Goal: Task Accomplishment & Management: Use online tool/utility

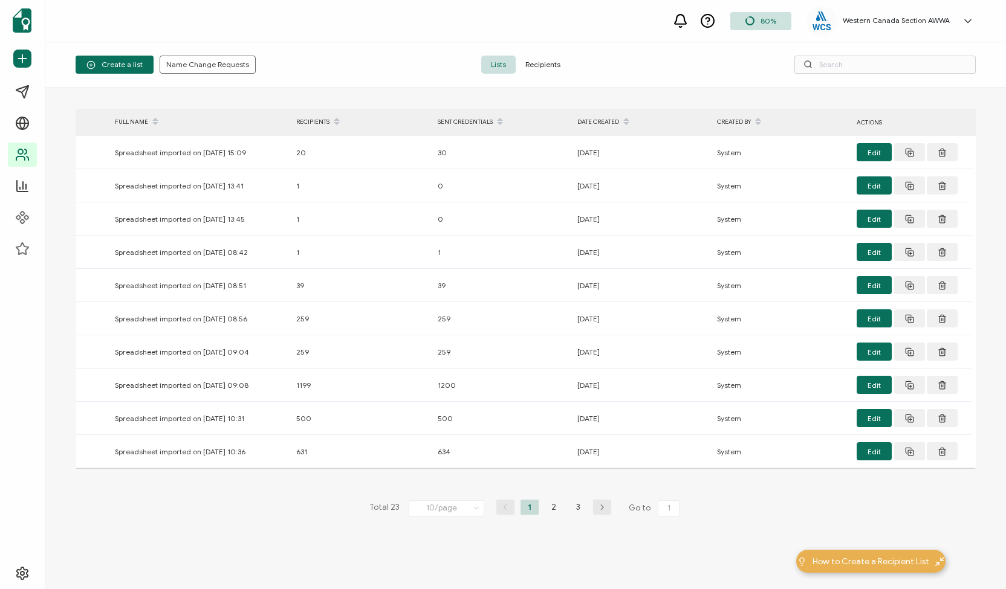
click at [536, 67] on span "Recipients" at bounding box center [543, 65] width 54 height 18
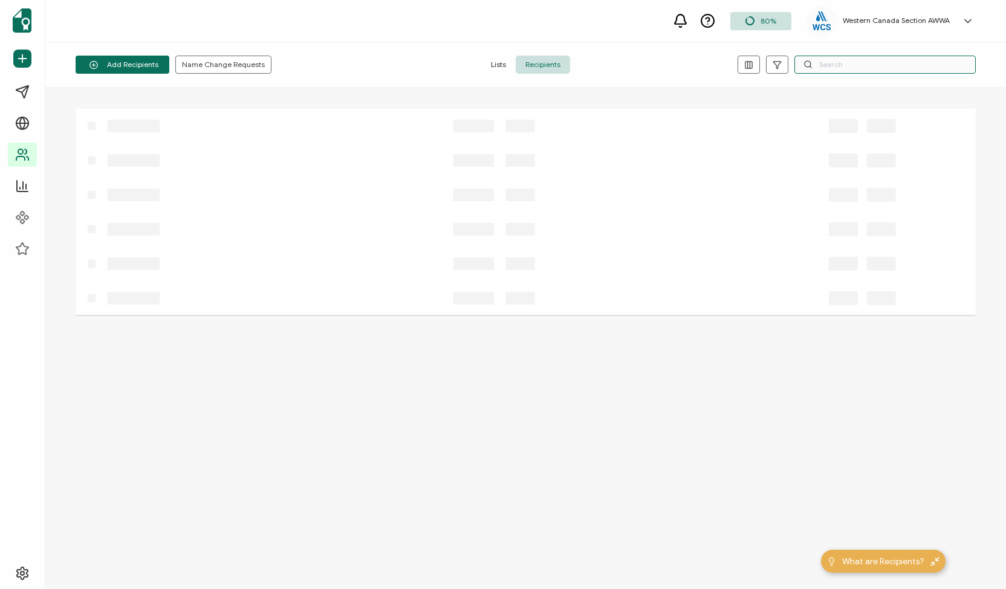
click at [844, 61] on input "text" at bounding box center [884, 65] width 181 height 18
paste input "[PERSON_NAME]"
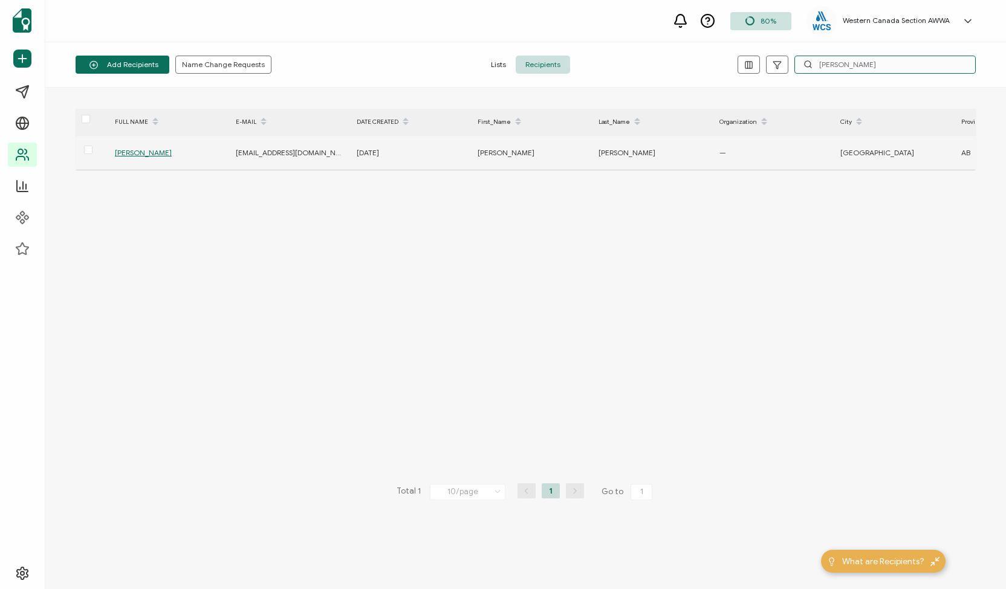
type input "[PERSON_NAME]"
click at [143, 152] on span "[PERSON_NAME]" at bounding box center [143, 152] width 57 height 9
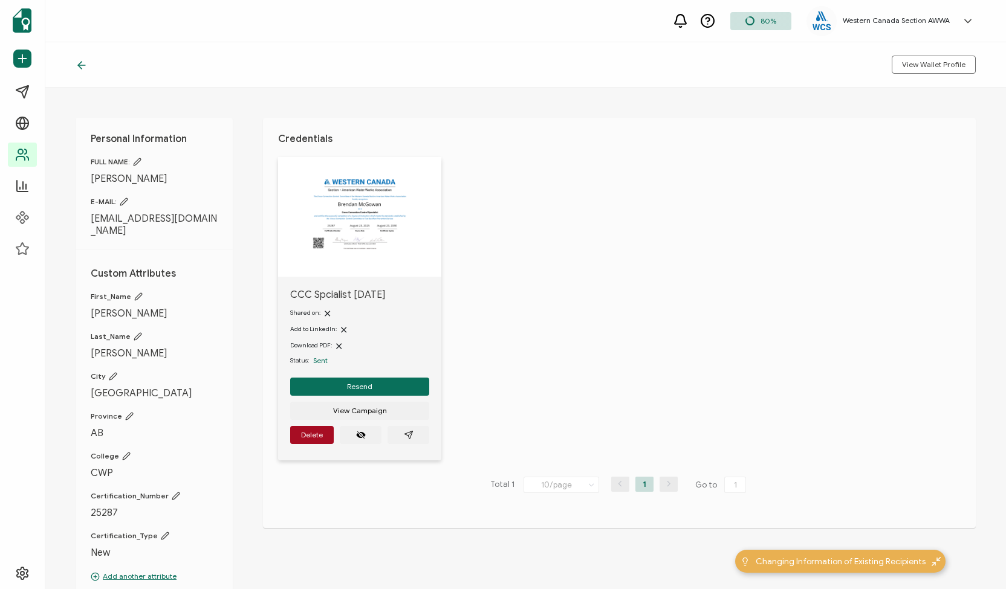
click at [363, 230] on img at bounding box center [359, 214] width 109 height 85
click at [410, 437] on icon "paper plane outline" at bounding box center [408, 435] width 8 height 8
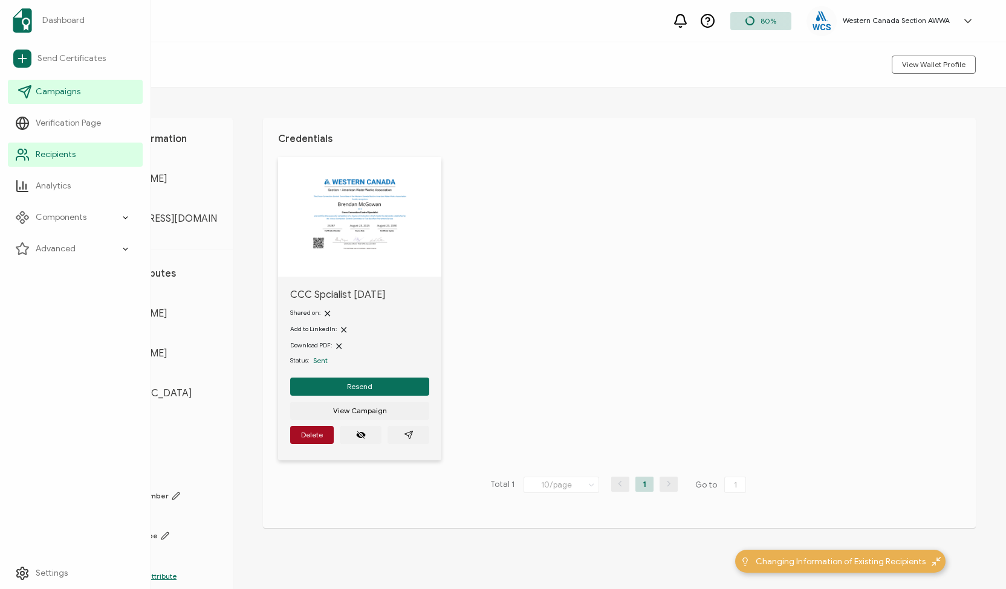
click at [22, 88] on icon at bounding box center [25, 92] width 15 height 15
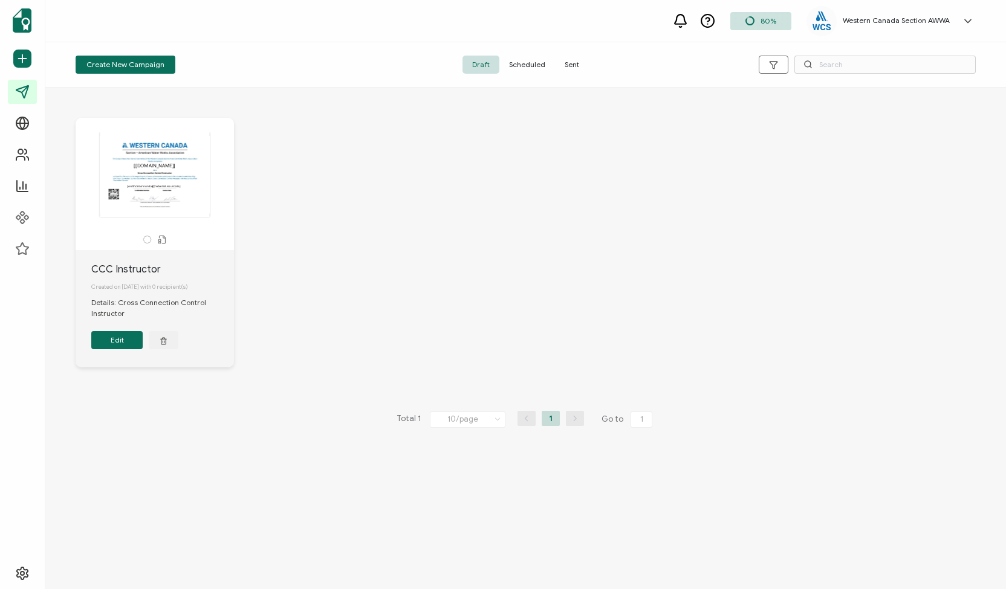
click at [561, 64] on span "Sent" at bounding box center [572, 65] width 34 height 18
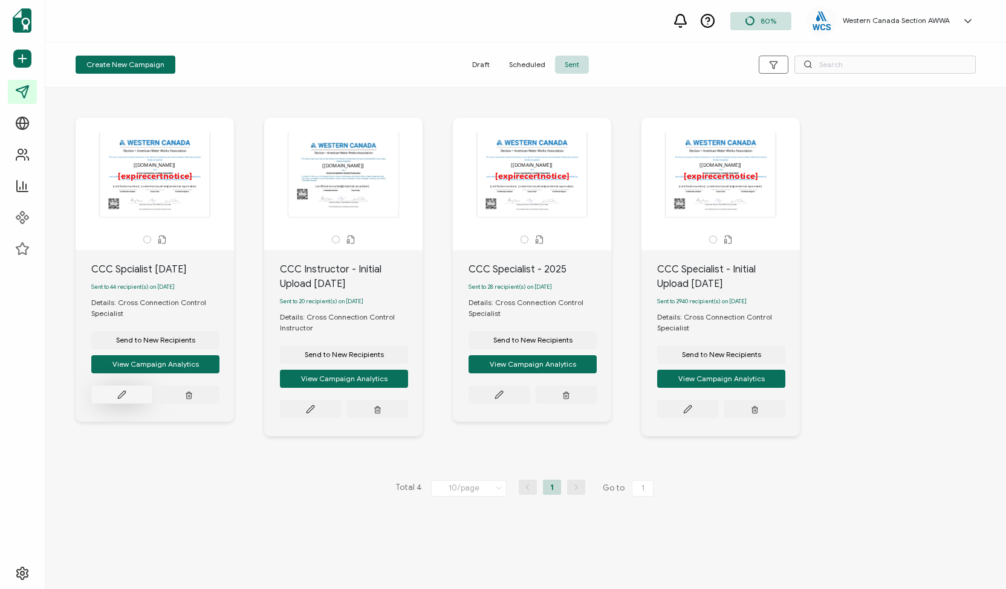
click at [120, 400] on icon at bounding box center [121, 394] width 9 height 9
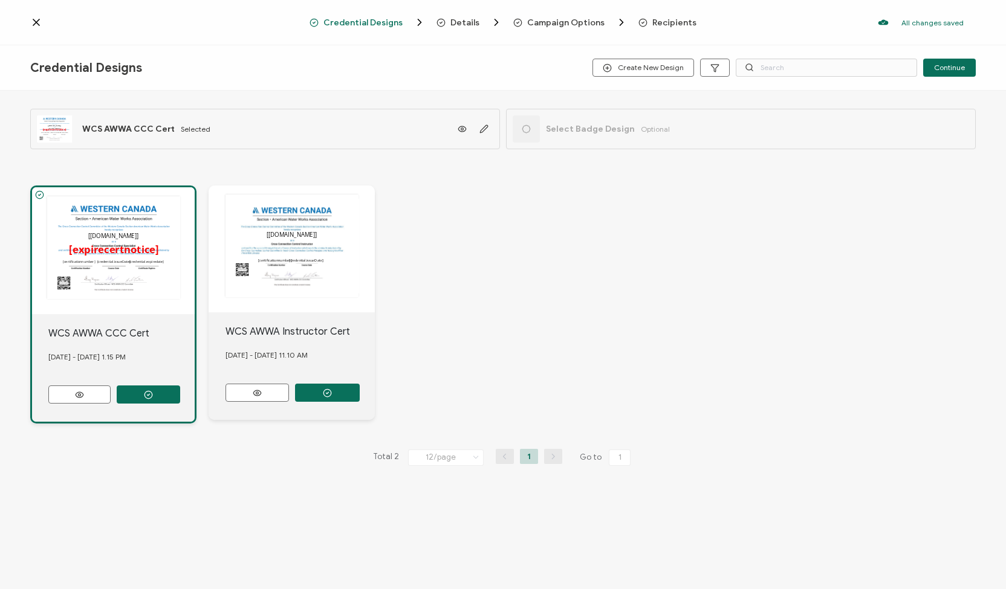
click at [664, 24] on span "Recipients" at bounding box center [674, 22] width 44 height 9
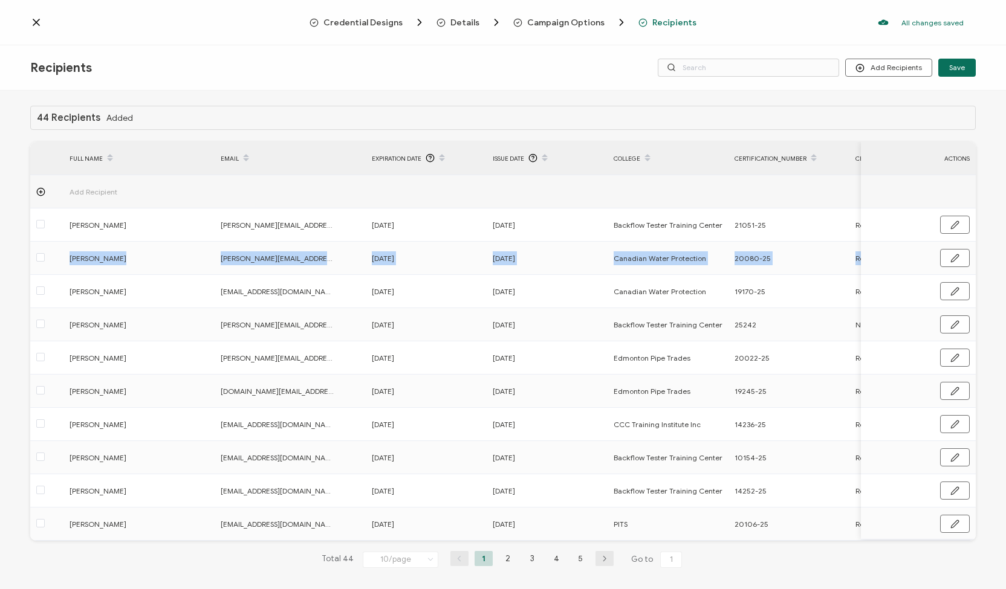
drag, startPoint x: 1000, startPoint y: 223, endPoint x: 1000, endPoint y: 244, distance: 20.5
click at [1000, 244] on div "44 Recipients Added FULL NAME EMAIL Expiration Date Issue Date College Certific…" at bounding box center [503, 342] width 1006 height 502
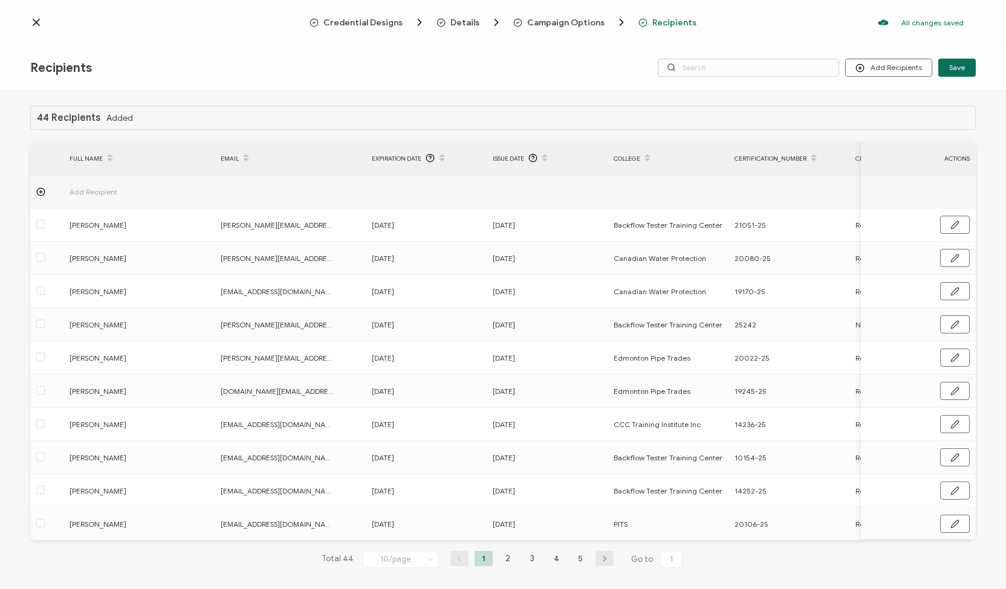
click at [1001, 235] on div "44 Recipients Added FULL NAME EMAIL Expiration Date Issue Date College Certific…" at bounding box center [503, 342] width 1006 height 502
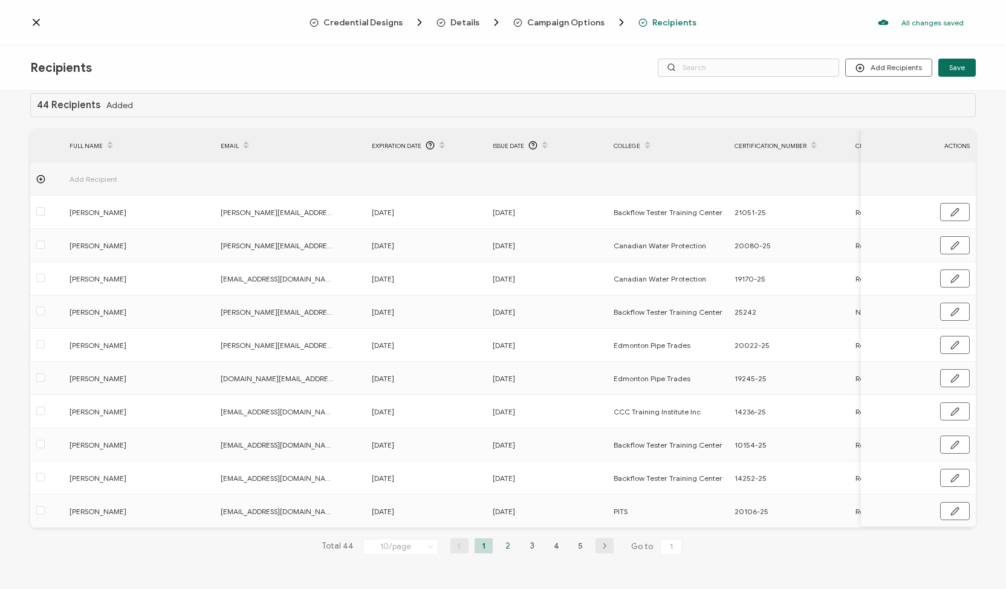
click at [505, 546] on li "2" at bounding box center [508, 546] width 18 height 15
click at [525, 546] on li "3" at bounding box center [532, 546] width 18 height 15
click at [552, 548] on li "4" at bounding box center [556, 546] width 18 height 15
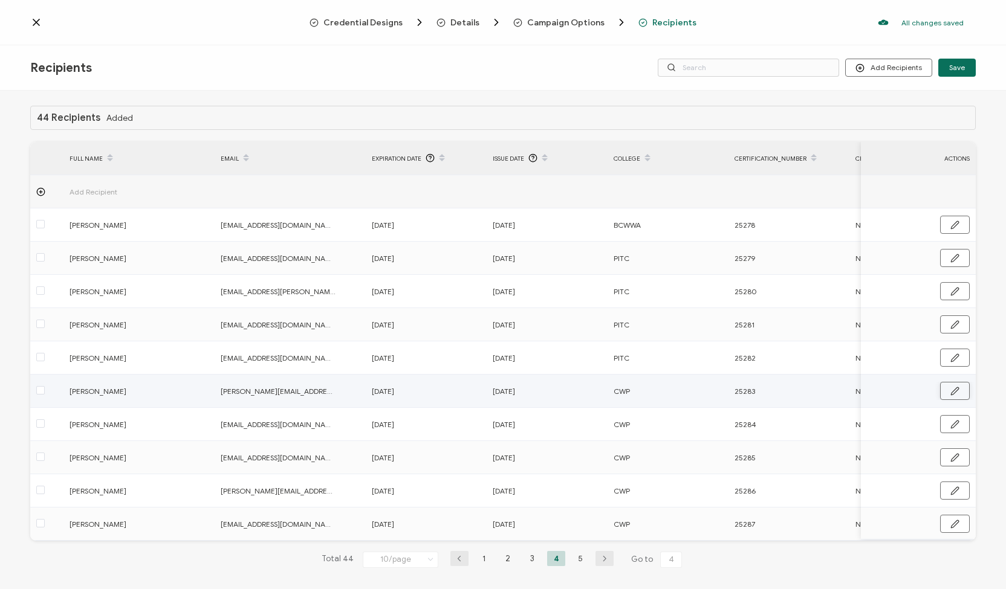
click at [953, 389] on icon "button" at bounding box center [954, 391] width 9 height 9
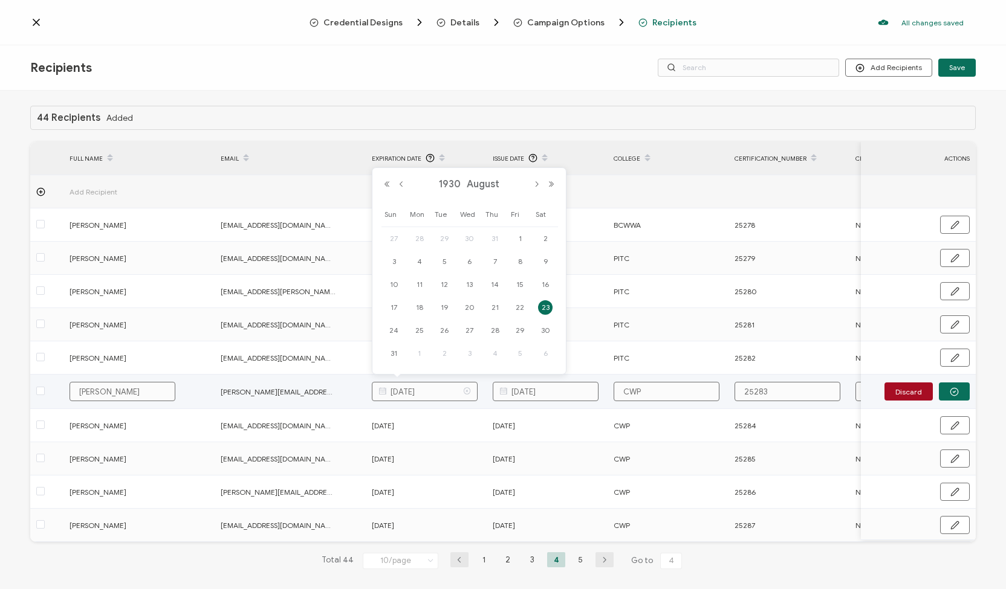
drag, startPoint x: 436, startPoint y: 391, endPoint x: 428, endPoint y: 387, distance: 9.5
click at [428, 387] on input "[DATE]" at bounding box center [425, 391] width 106 height 19
type input "[DATE]"
click at [950, 393] on icon "button" at bounding box center [954, 391] width 9 height 9
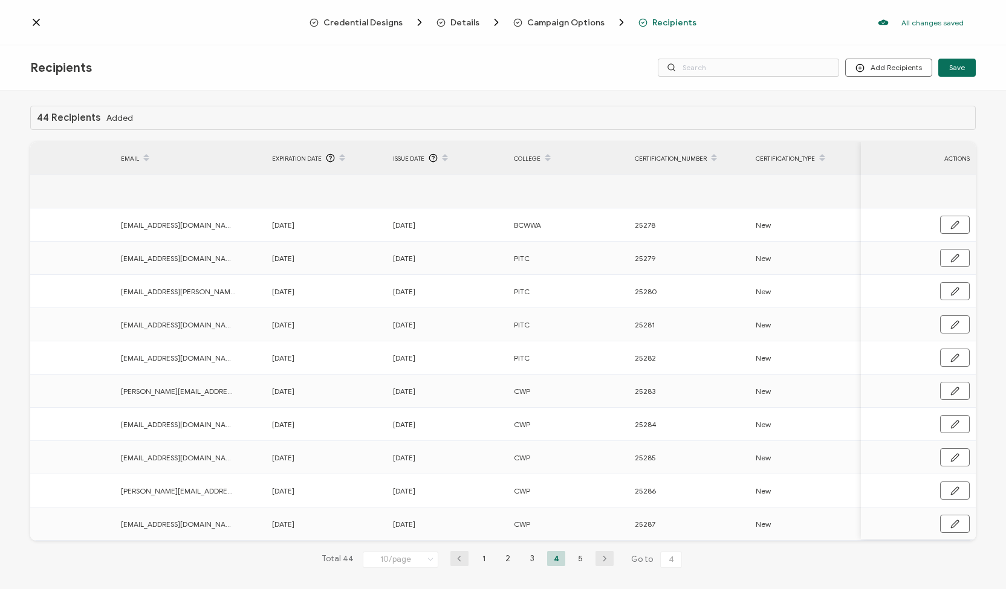
scroll to position [0, 127]
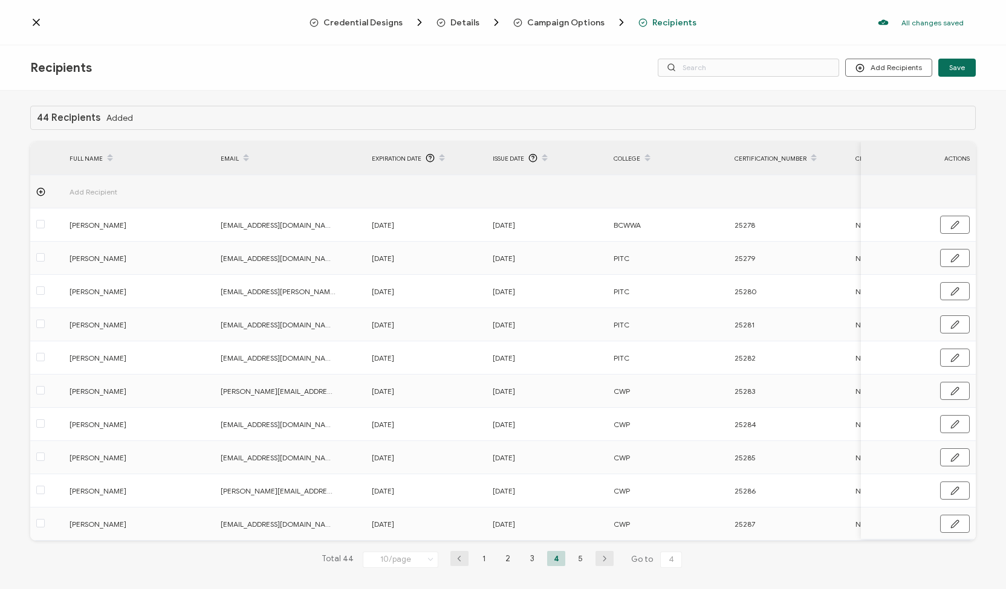
click at [705, 543] on div "44 Recipients Added FULL NAME EMAIL Expiration Date Issue Date College Certific…" at bounding box center [502, 347] width 945 height 482
click at [955, 456] on icon "button" at bounding box center [954, 457] width 9 height 9
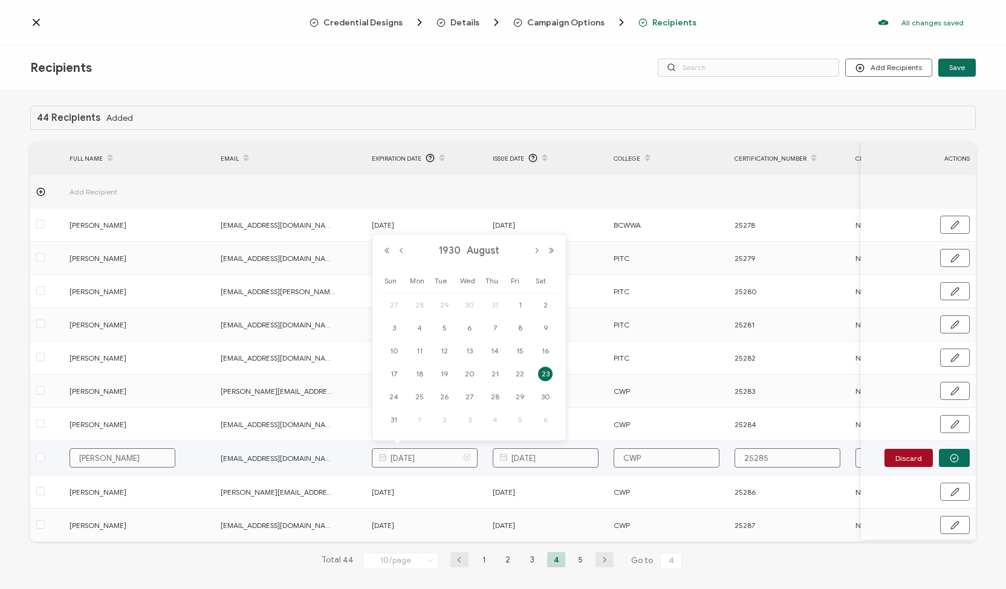
drag, startPoint x: 436, startPoint y: 459, endPoint x: 430, endPoint y: 455, distance: 6.9
click at [430, 455] on input "[DATE]" at bounding box center [425, 457] width 106 height 19
type input "[DATE]"
click at [953, 458] on icon "button" at bounding box center [954, 459] width 2 height 2
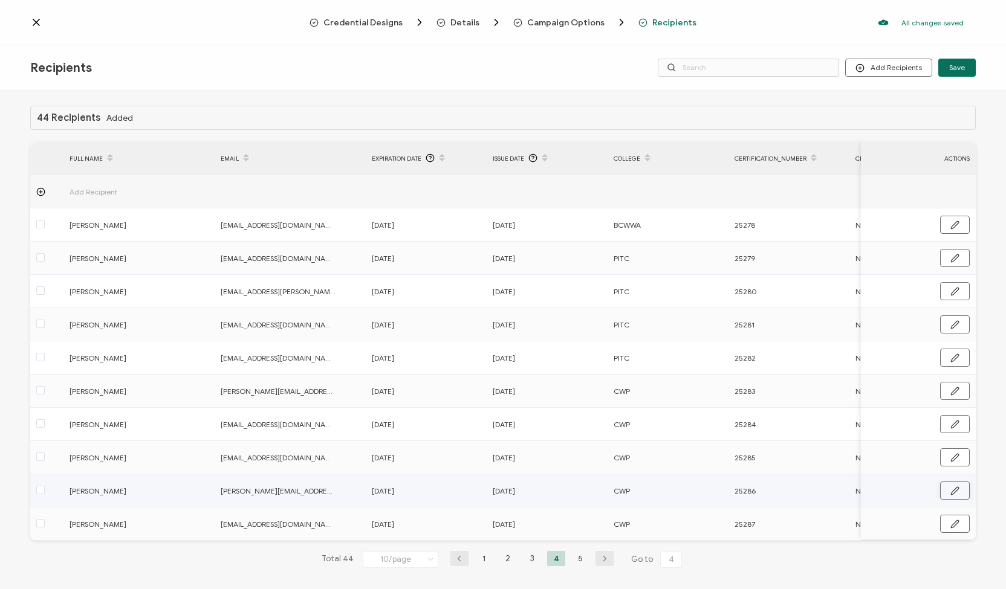
click at [951, 491] on icon "button" at bounding box center [954, 491] width 9 height 9
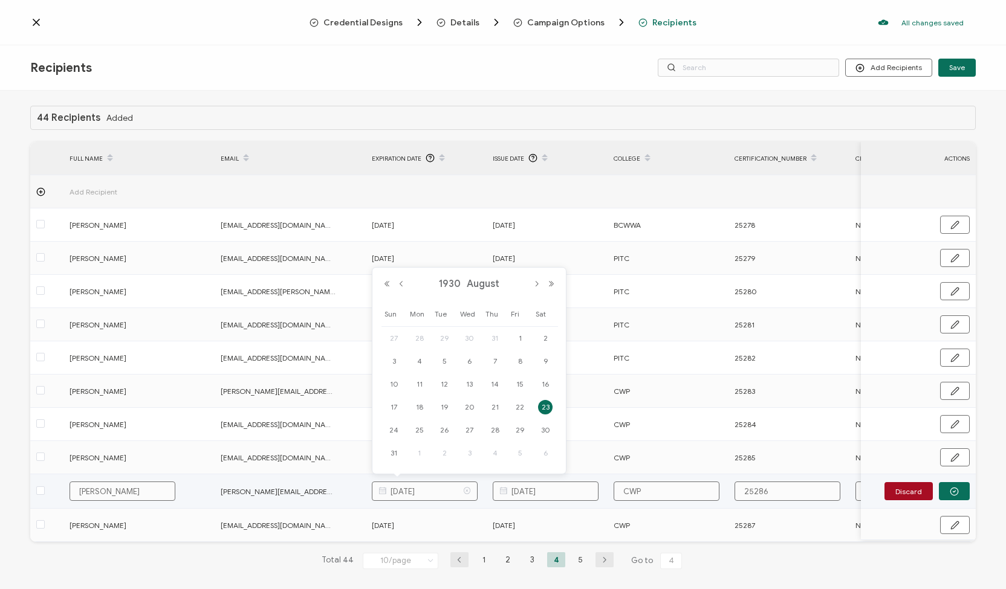
click at [433, 489] on input "[DATE]" at bounding box center [425, 491] width 106 height 19
type input "[DATE]"
click at [950, 491] on icon "button" at bounding box center [954, 491] width 9 height 9
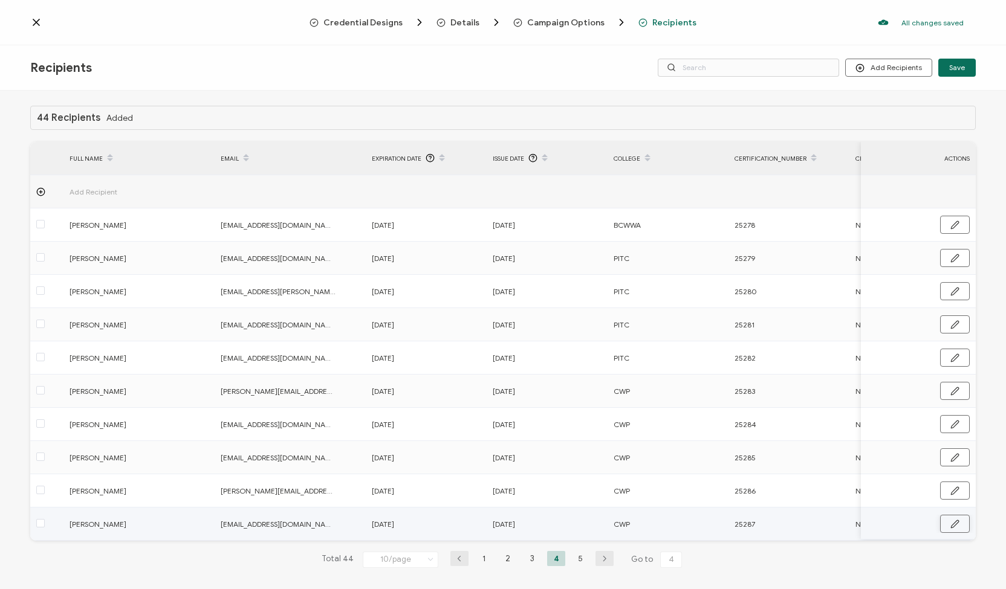
click at [950, 525] on icon "button" at bounding box center [954, 524] width 9 height 9
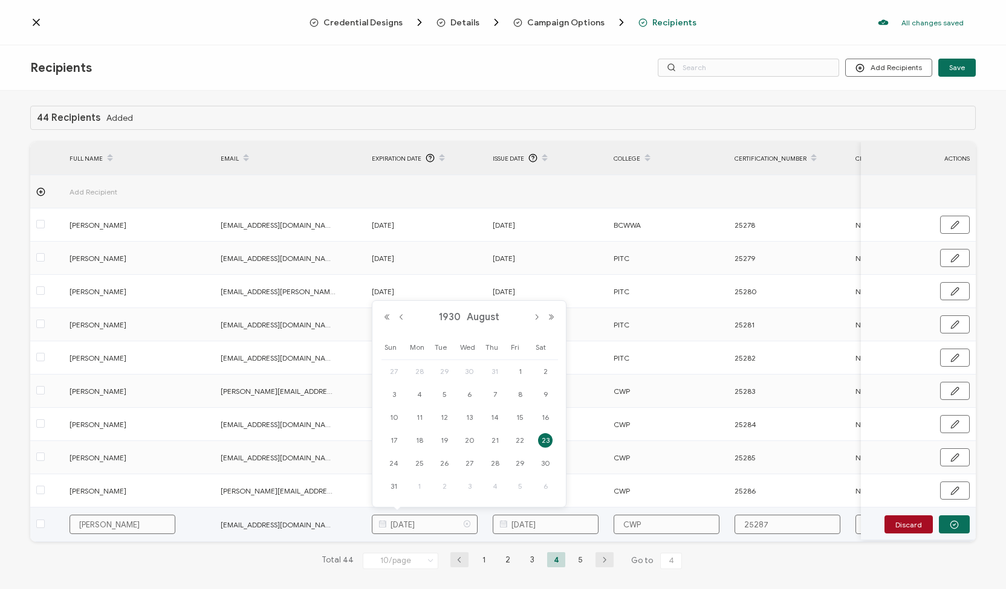
drag, startPoint x: 436, startPoint y: 526, endPoint x: 429, endPoint y: 520, distance: 9.8
click at [429, 520] on input "[DATE]" at bounding box center [425, 524] width 106 height 19
type input "[DATE]"
click at [941, 525] on button "button" at bounding box center [954, 525] width 31 height 18
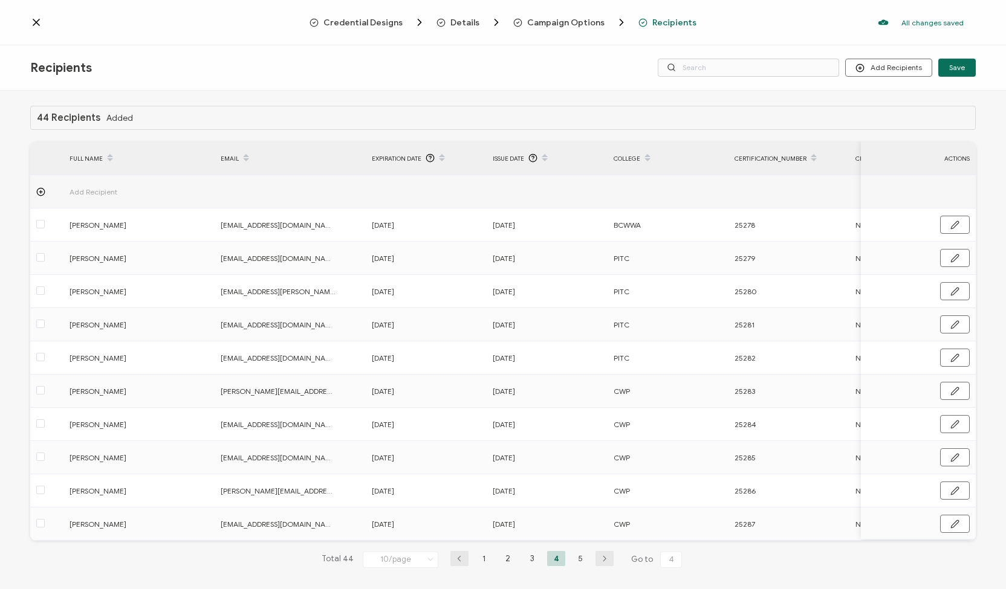
scroll to position [15, 0]
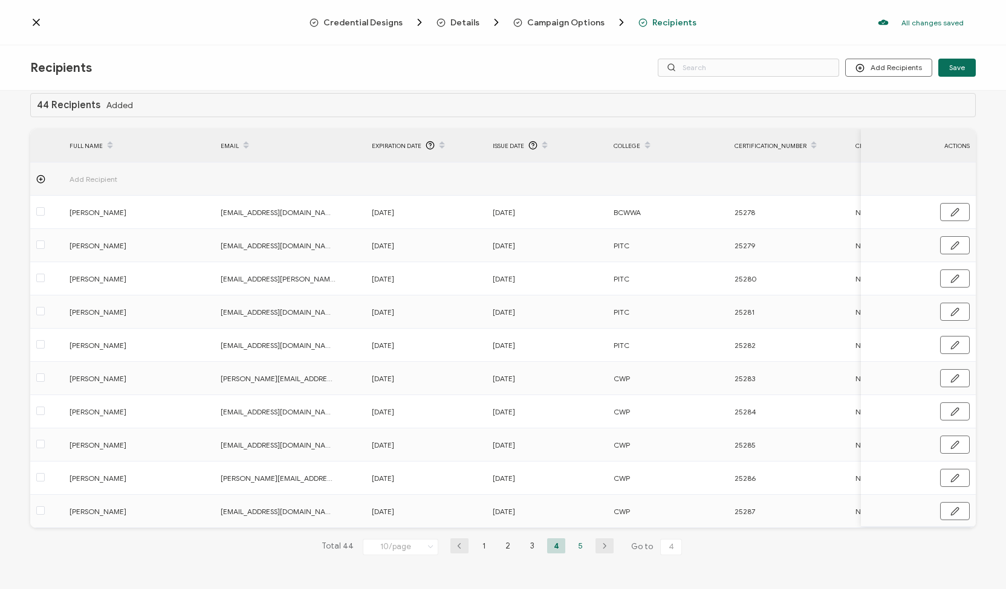
click at [574, 546] on li "5" at bounding box center [580, 546] width 18 height 15
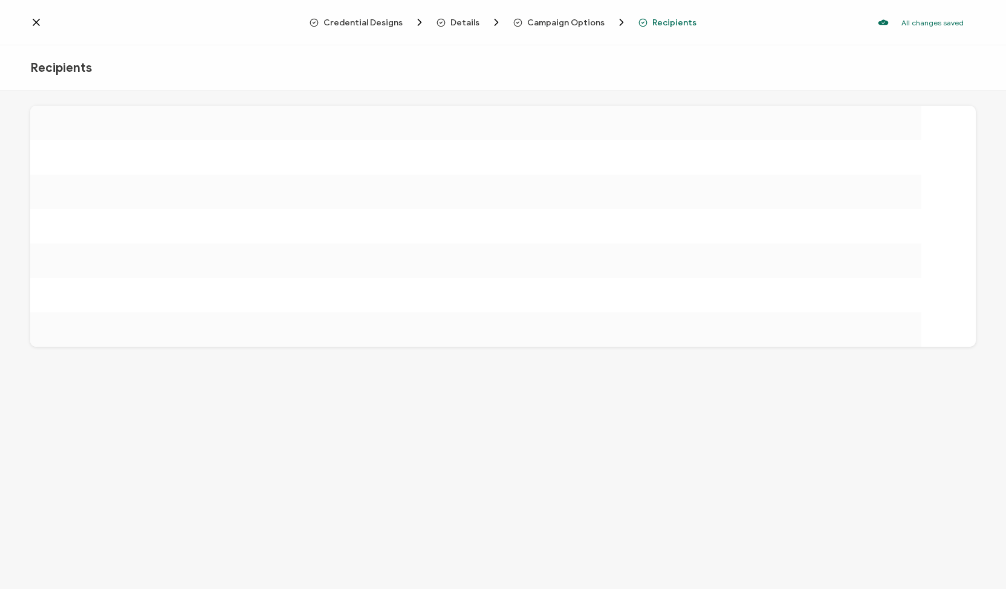
scroll to position [0, 0]
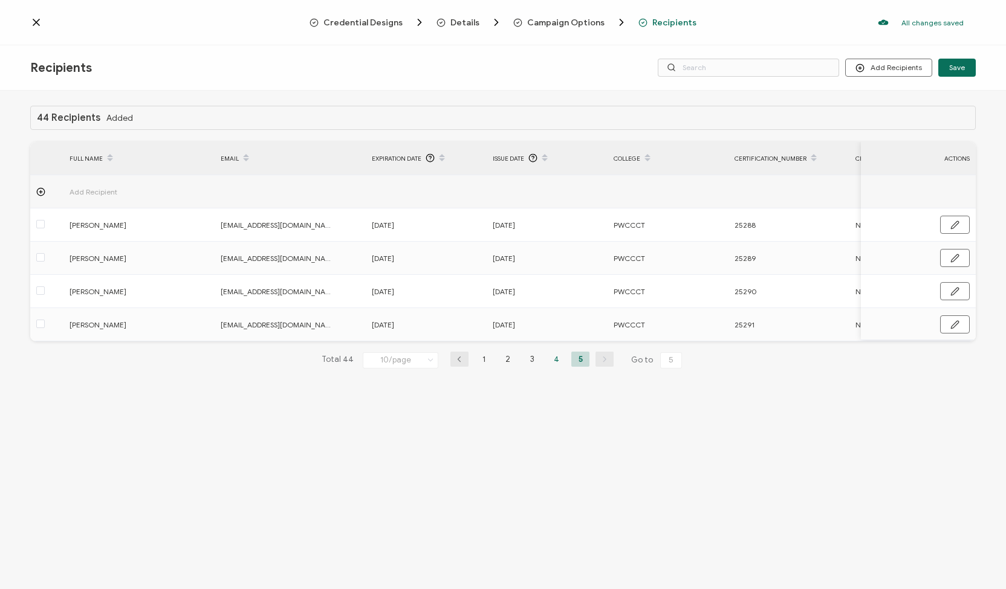
click at [552, 360] on li "4" at bounding box center [556, 359] width 18 height 15
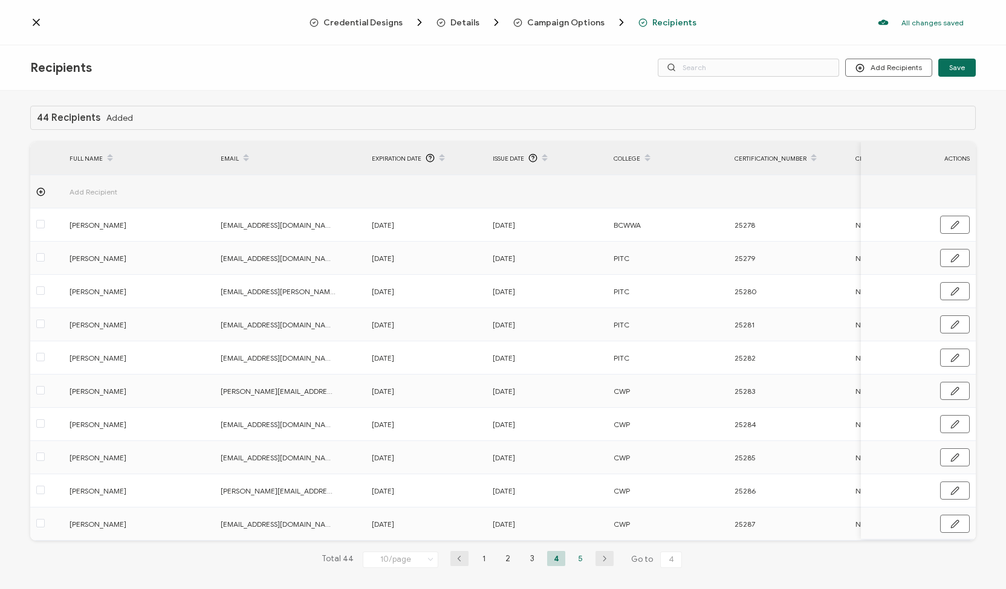
click at [575, 561] on li "5" at bounding box center [580, 558] width 18 height 15
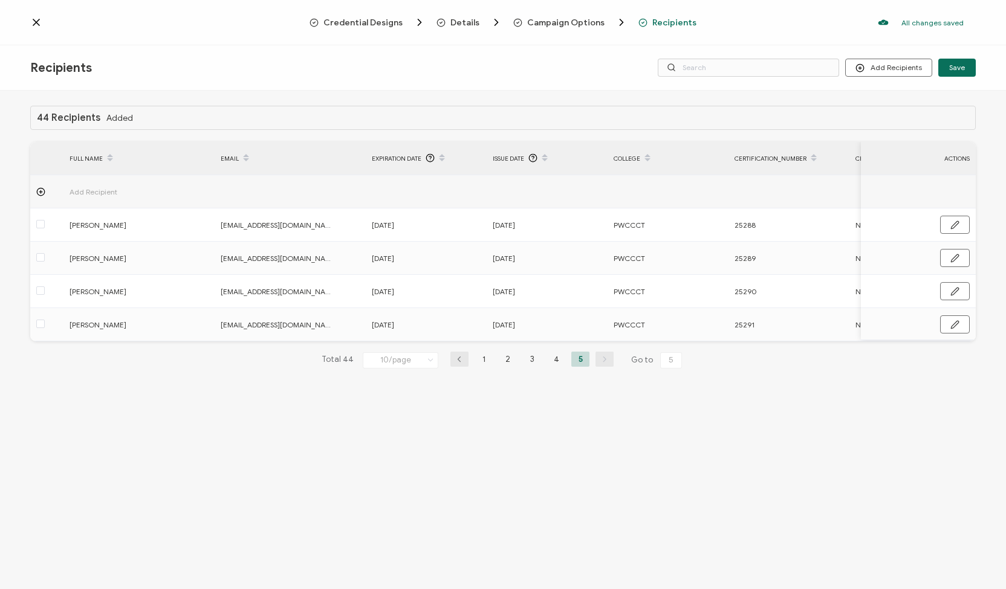
click at [461, 362] on icon "button" at bounding box center [459, 359] width 18 height 7
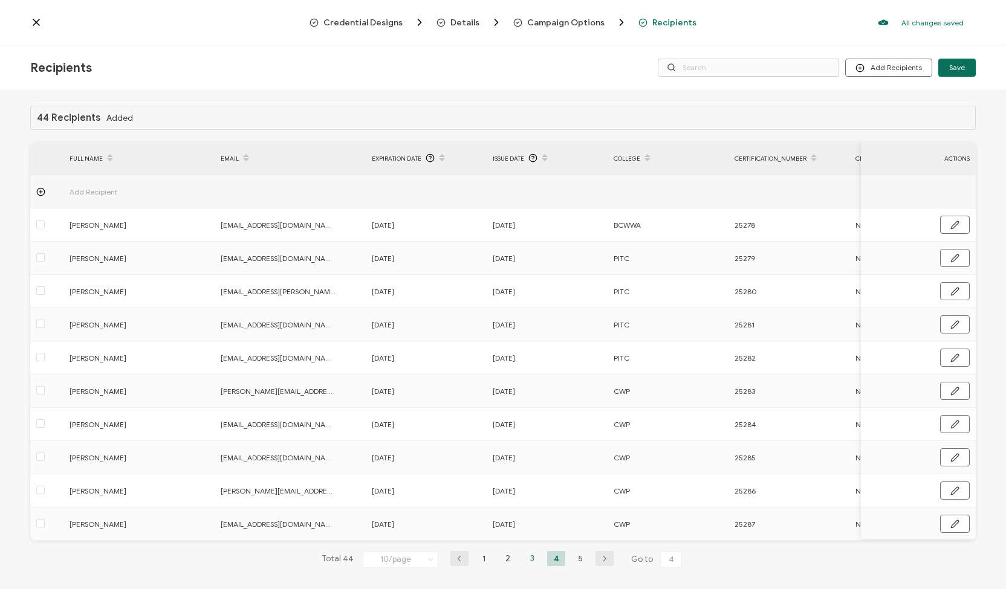
click at [525, 561] on li "3" at bounding box center [532, 558] width 18 height 15
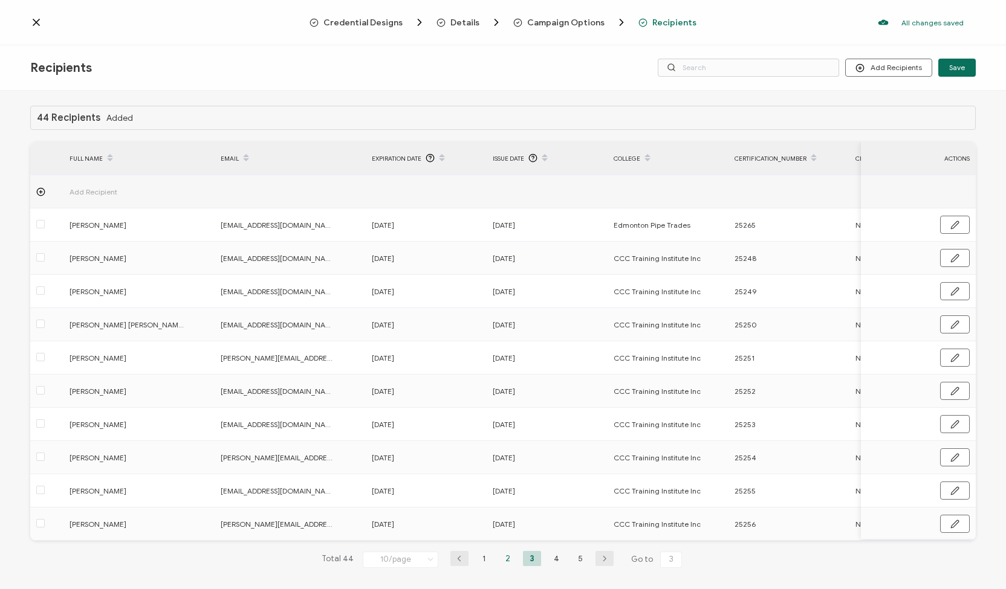
click at [507, 557] on li "2" at bounding box center [508, 558] width 18 height 15
click at [480, 550] on div "44 Recipients Added FULL NAME EMAIL Expiration Date Issue Date College Certific…" at bounding box center [502, 347] width 945 height 482
click at [477, 557] on li "1" at bounding box center [483, 558] width 18 height 15
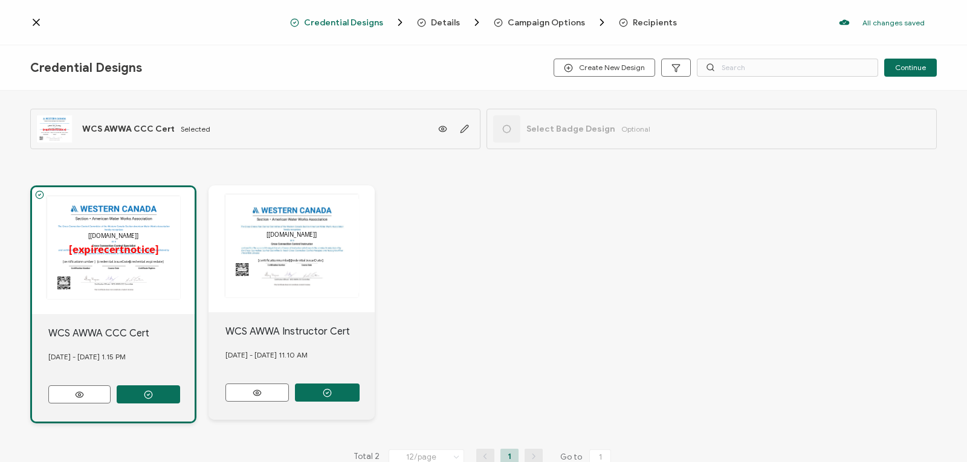
click at [34, 19] on icon at bounding box center [36, 22] width 12 height 12
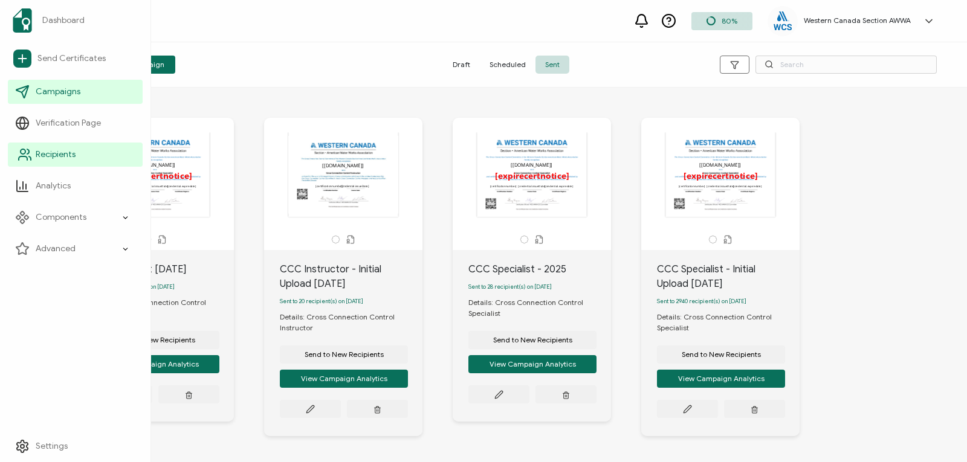
click at [68, 150] on span "Recipients" at bounding box center [56, 155] width 40 height 12
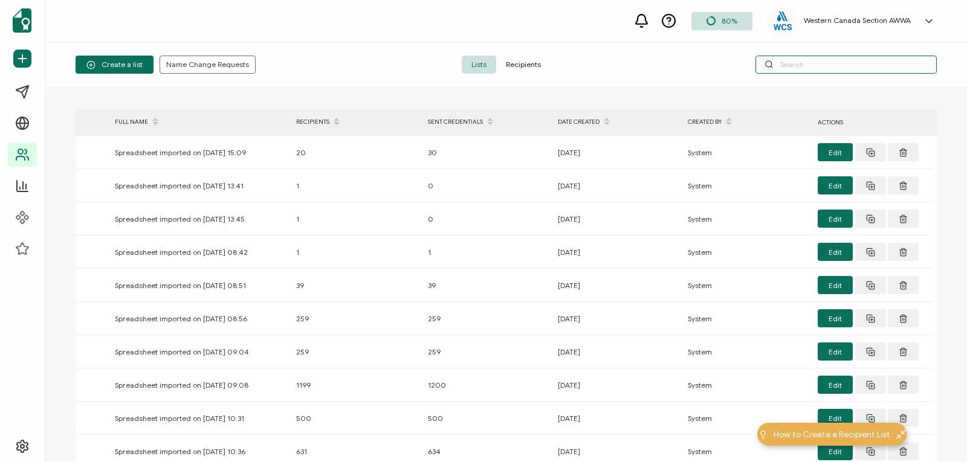
click at [811, 63] on input "text" at bounding box center [846, 65] width 181 height 18
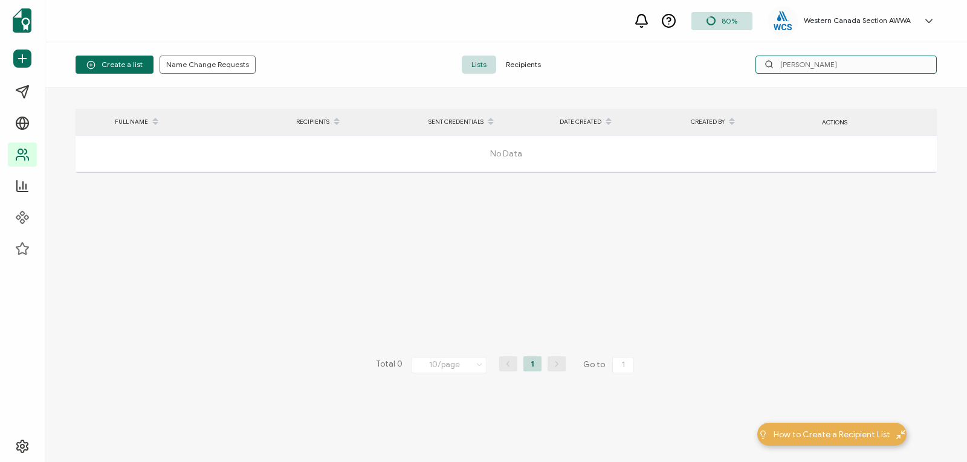
type input "royce ho"
click at [530, 62] on span "Recipients" at bounding box center [523, 65] width 54 height 18
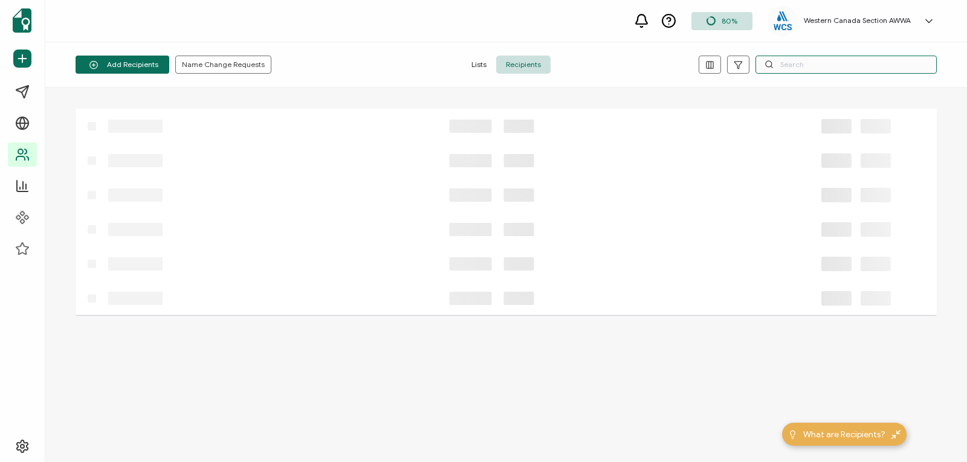
click at [786, 68] on input "text" at bounding box center [846, 65] width 181 height 18
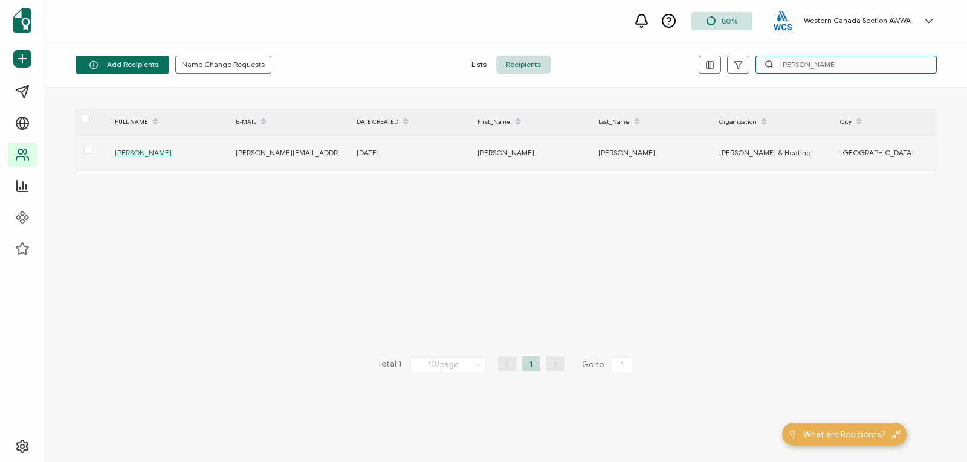
type input "royce ho"
click at [140, 151] on span "[PERSON_NAME]" at bounding box center [143, 152] width 57 height 9
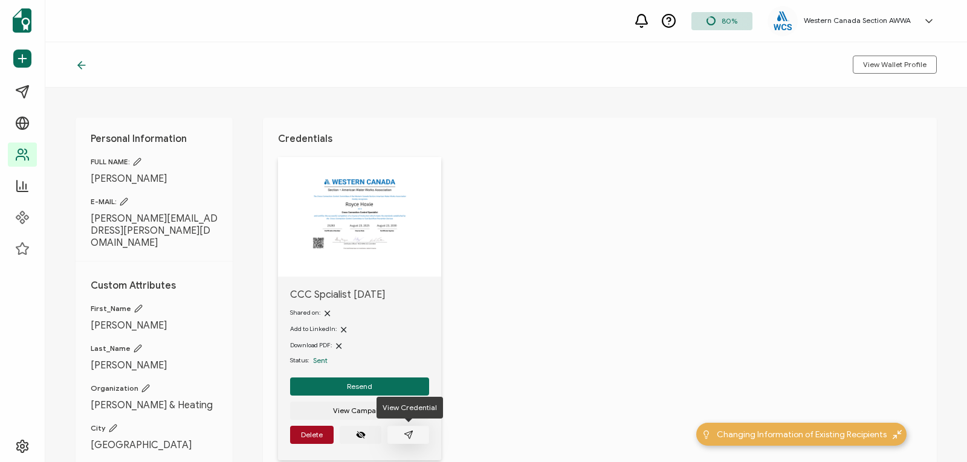
click at [411, 436] on icon "paper plane outline" at bounding box center [409, 435] width 10 height 10
click at [357, 386] on span "Resend" at bounding box center [359, 386] width 25 height 7
click at [77, 59] on icon at bounding box center [82, 65] width 12 height 12
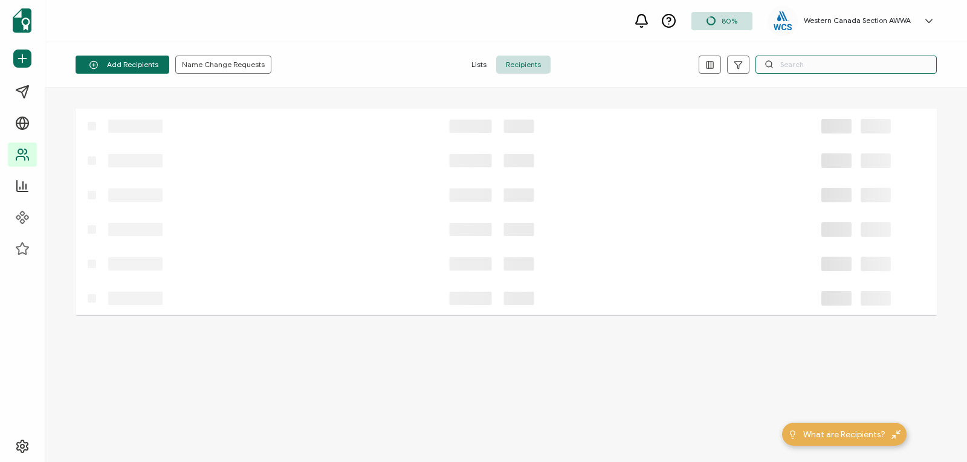
click at [778, 66] on input "text" at bounding box center [846, 65] width 181 height 18
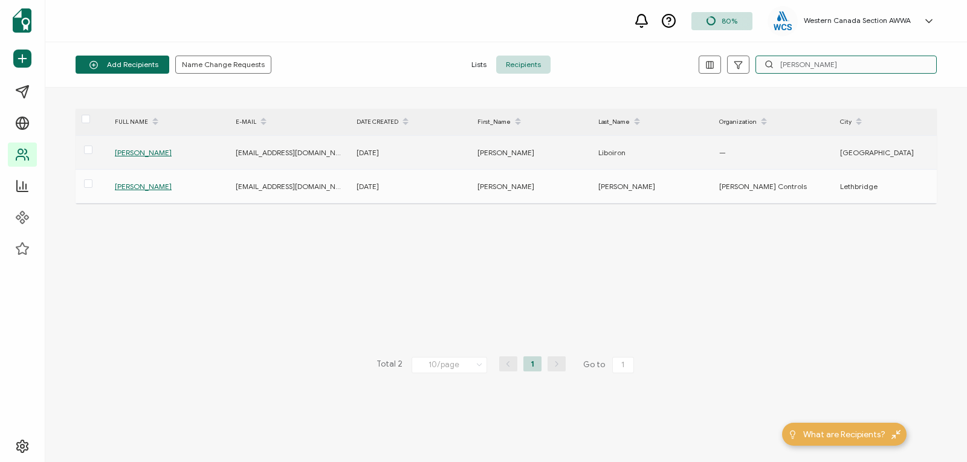
type input "justin l"
click at [148, 152] on span "[PERSON_NAME]" at bounding box center [143, 152] width 57 height 9
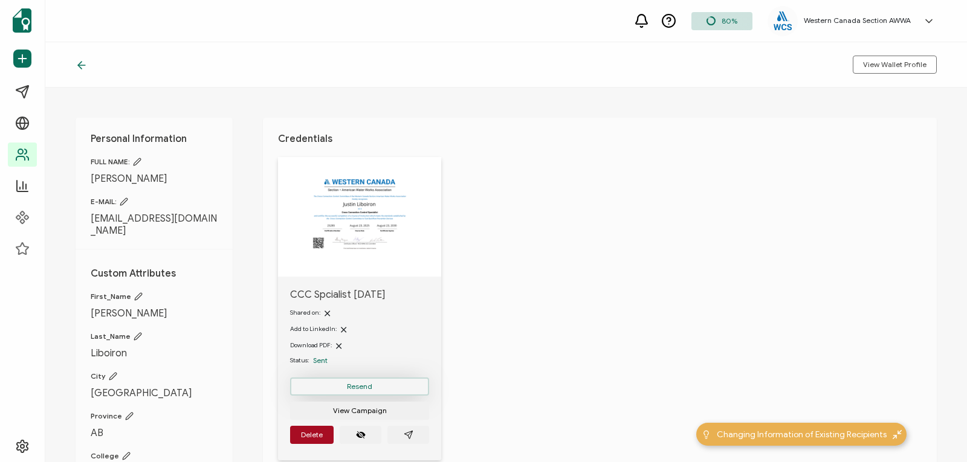
click at [373, 381] on button "Resend" at bounding box center [359, 387] width 139 height 18
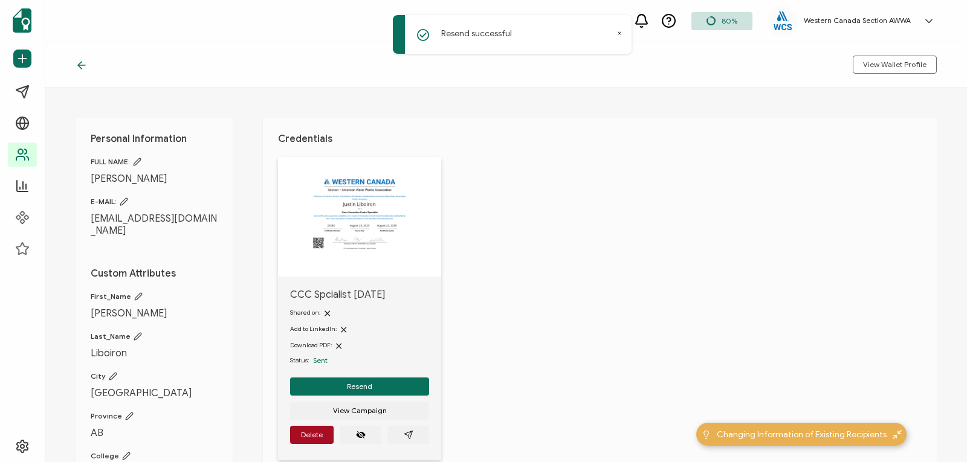
click at [81, 59] on icon at bounding box center [82, 65] width 12 height 12
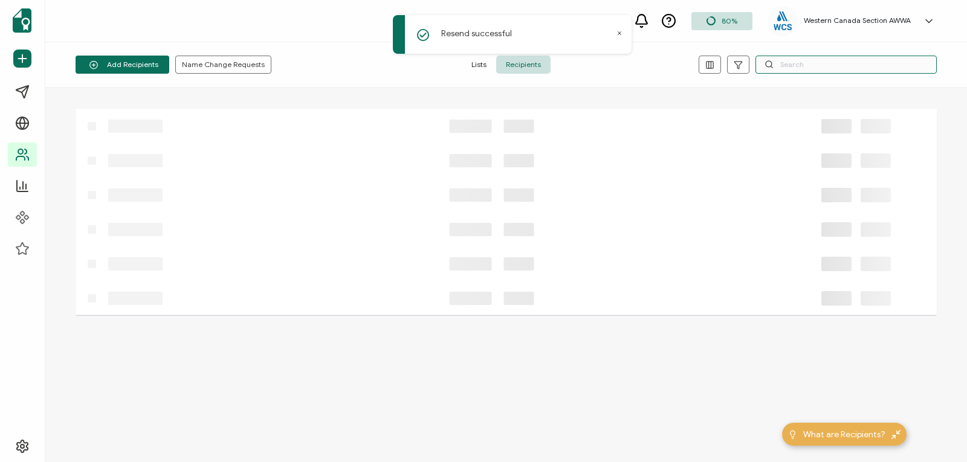
click at [829, 60] on input "text" at bounding box center [846, 65] width 181 height 18
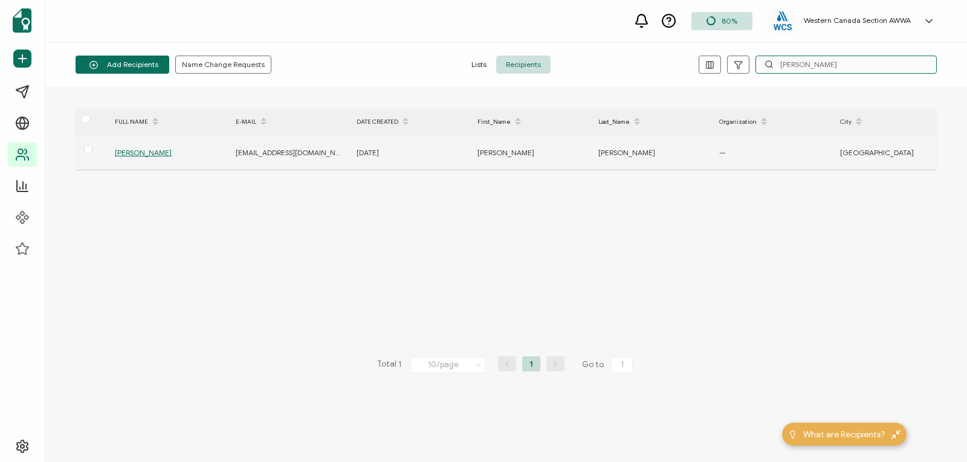
type input "brendan mc"
click at [158, 153] on span "[PERSON_NAME]" at bounding box center [143, 152] width 57 height 9
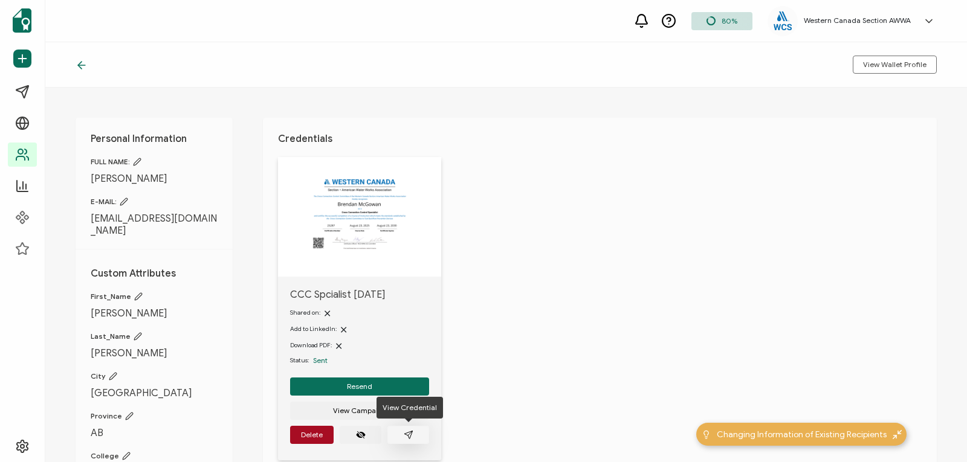
click at [408, 433] on icon "paper plane outline" at bounding box center [408, 435] width 8 height 8
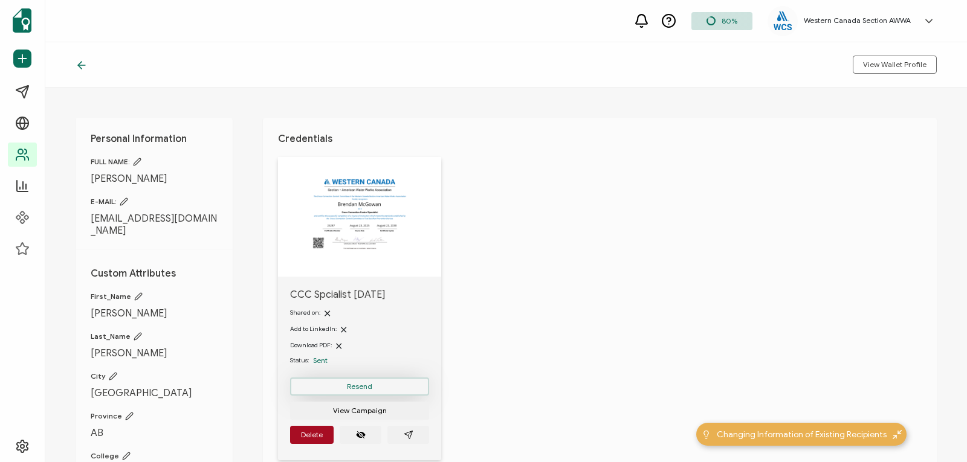
click at [332, 384] on button "Resend" at bounding box center [359, 387] width 139 height 18
